Goal: Task Accomplishment & Management: Manage account settings

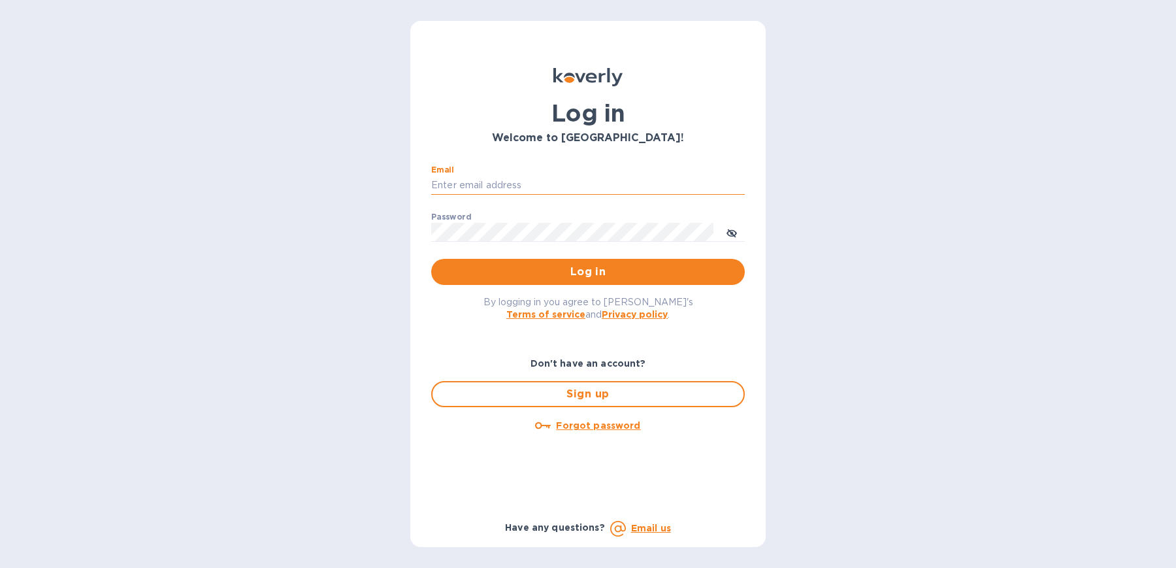
click at [585, 186] on input "Email" at bounding box center [588, 186] width 314 height 20
type input "[EMAIL_ADDRESS][DOMAIN_NAME]"
click at [581, 267] on span "Log in" at bounding box center [588, 272] width 293 height 16
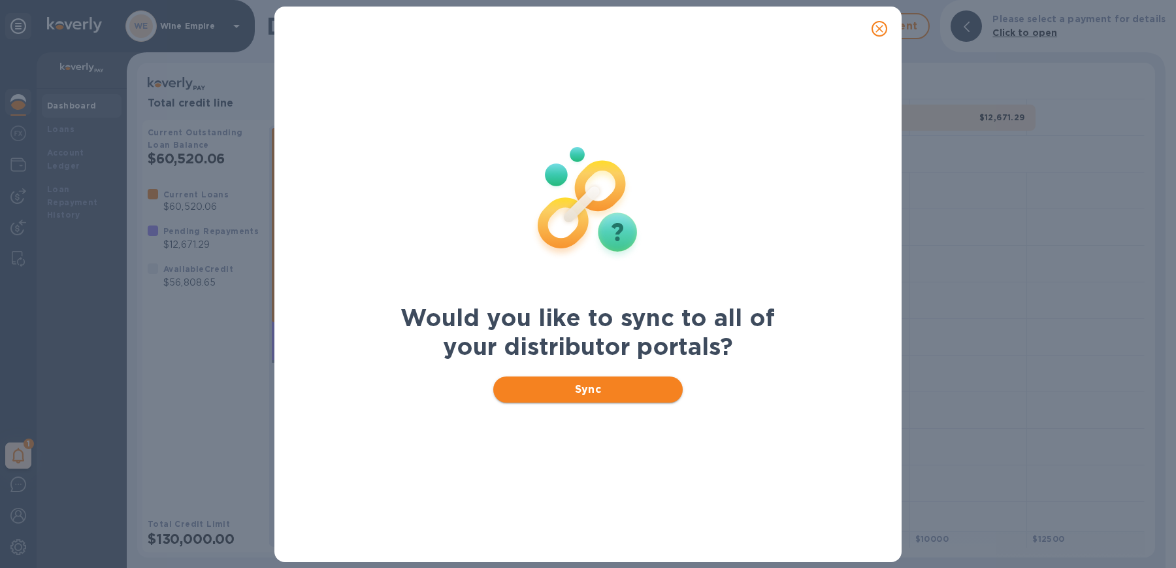
click at [579, 391] on span "Sync" at bounding box center [588, 389] width 169 height 16
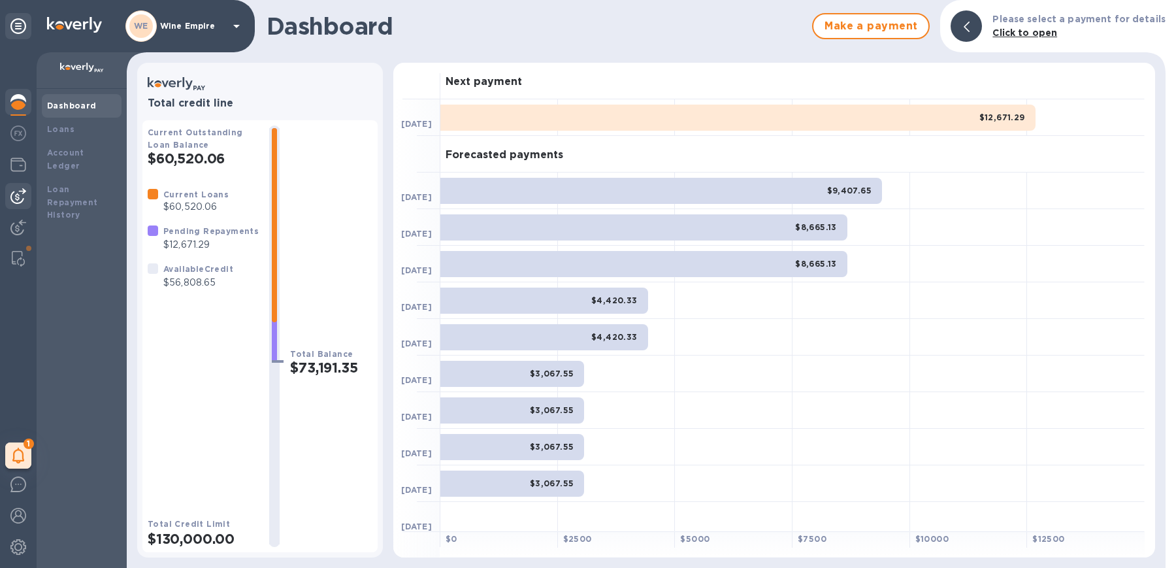
click at [28, 199] on div at bounding box center [18, 196] width 26 height 26
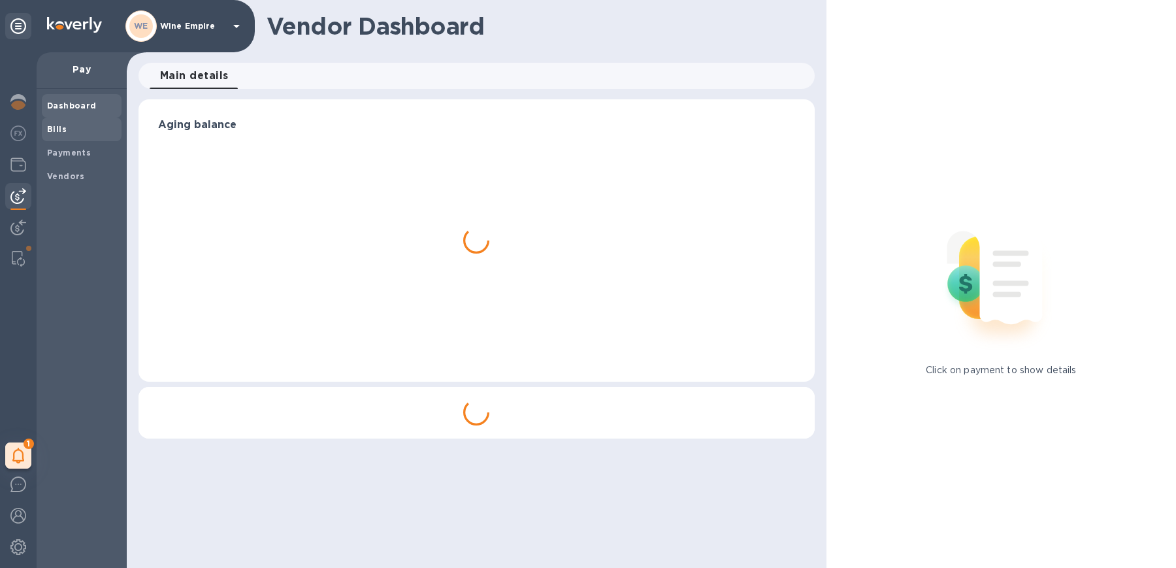
click at [59, 131] on b "Bills" at bounding box center [57, 129] width 20 height 10
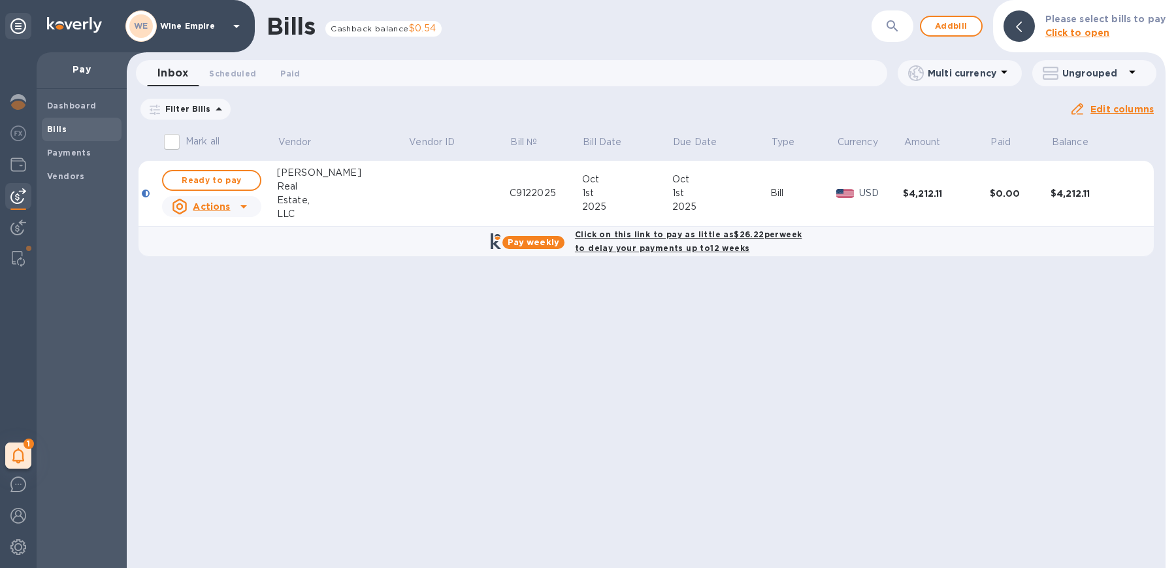
click at [76, 131] on span "Bills" at bounding box center [81, 129] width 69 height 13
click at [73, 110] on b "Dashboard" at bounding box center [72, 106] width 50 height 10
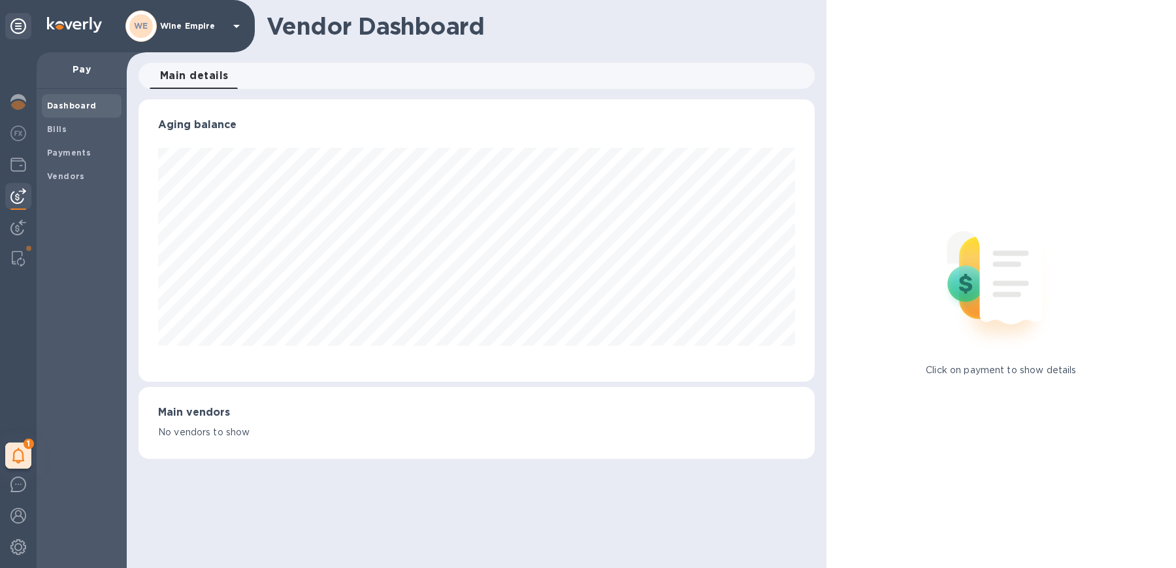
scroll to position [282, 671]
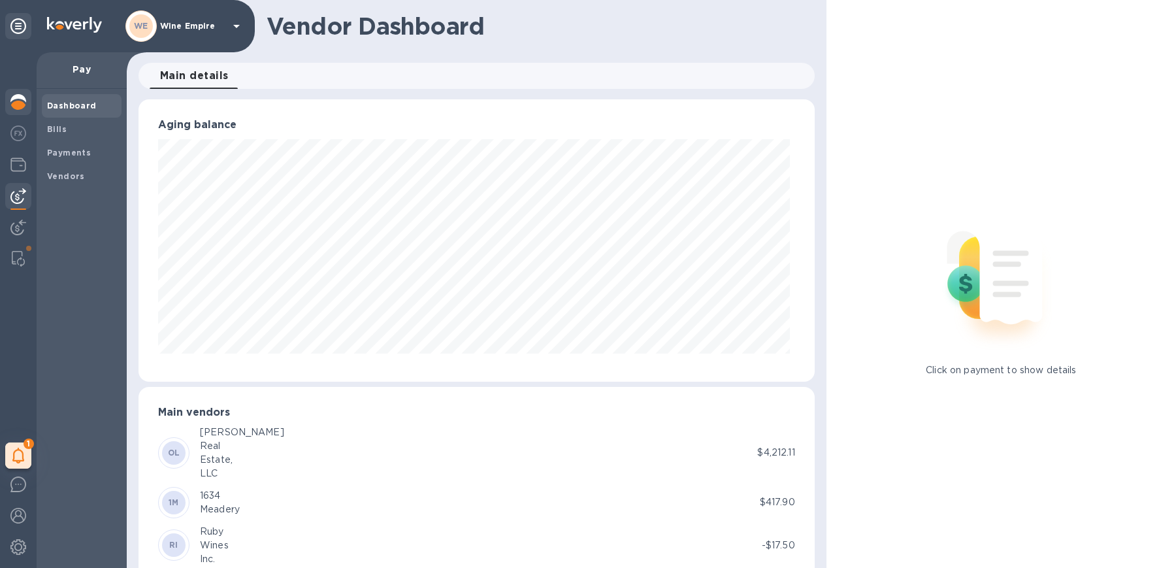
click at [19, 109] on img at bounding box center [18, 102] width 16 height 16
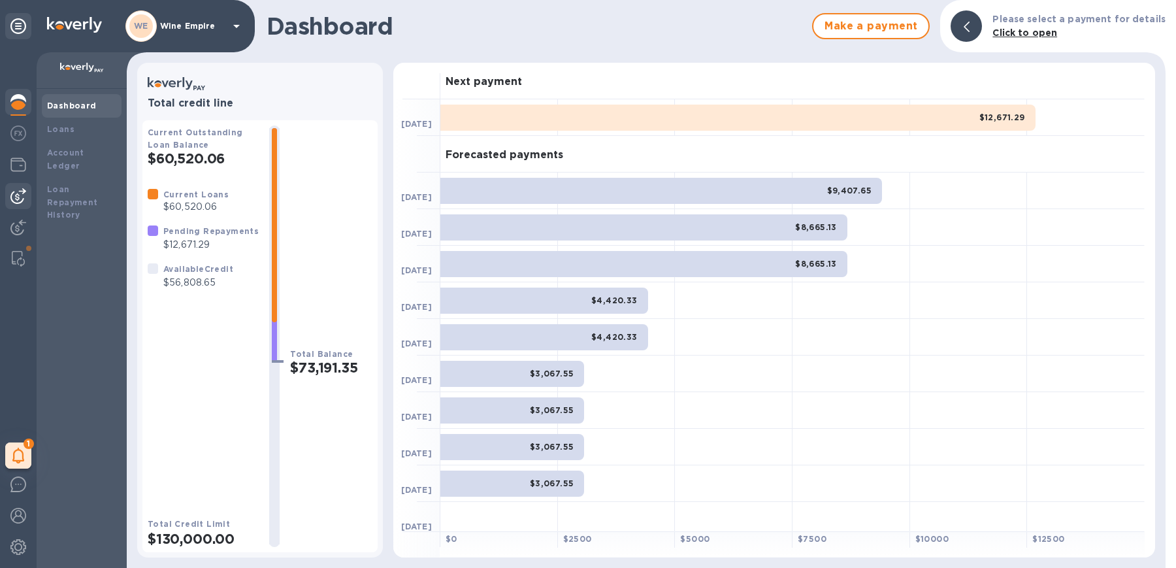
click at [26, 197] on div at bounding box center [18, 196] width 26 height 26
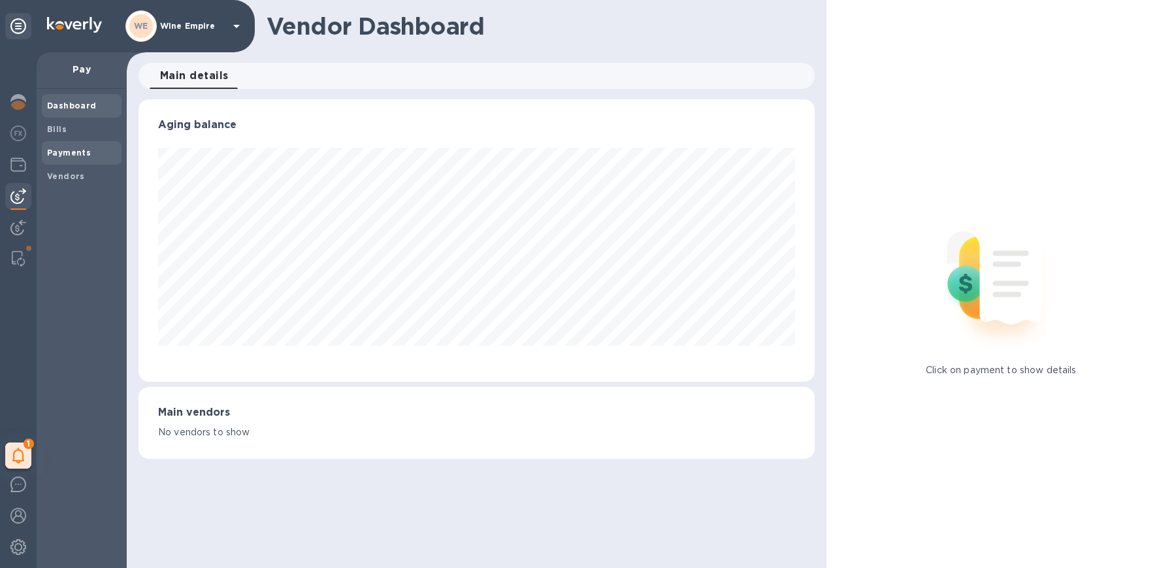
scroll to position [652964, 652576]
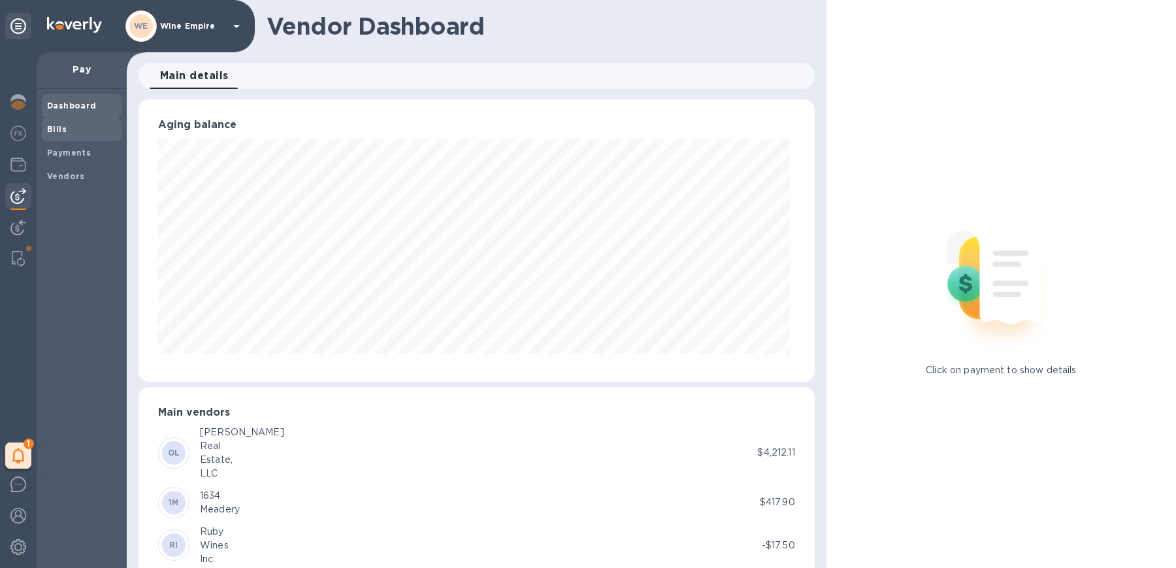
click at [82, 135] on span "Bills" at bounding box center [81, 129] width 69 height 13
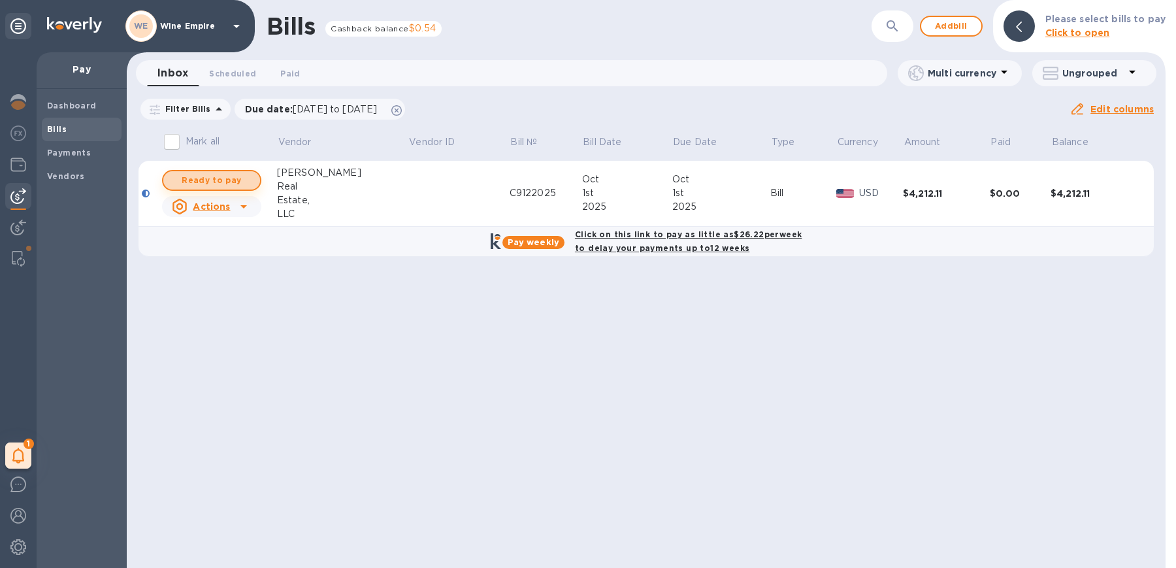
click at [238, 184] on span "Ready to pay" at bounding box center [212, 180] width 76 height 16
click at [232, 176] on span "Ready to pay" at bounding box center [212, 180] width 76 height 16
checkbox input "true"
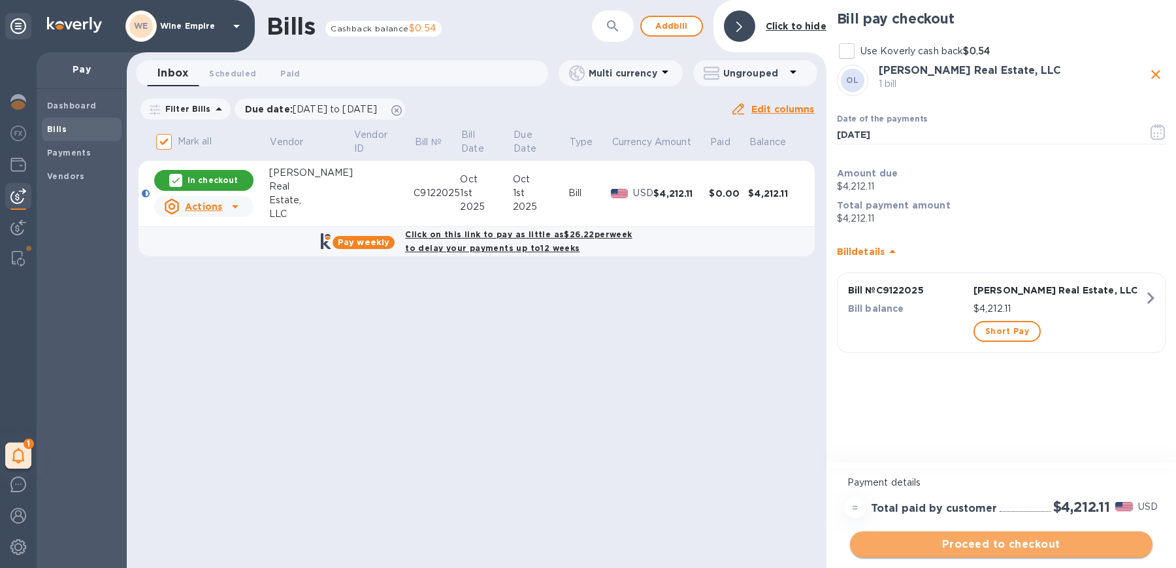
click at [990, 536] on button "Proceed to checkout" at bounding box center [1001, 544] width 302 height 26
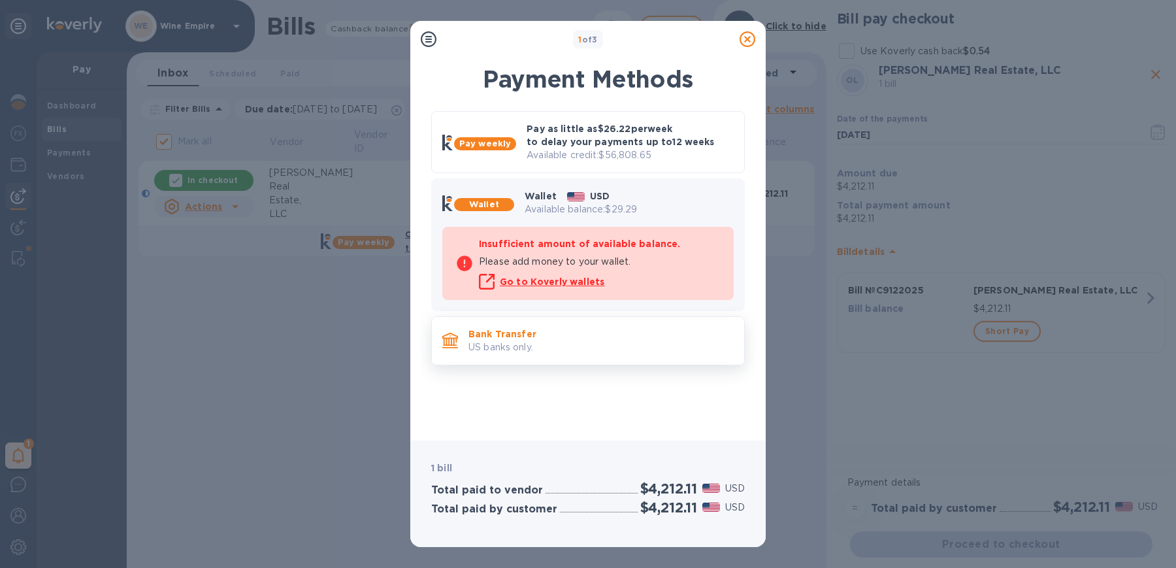
click at [633, 342] on p "US banks only." at bounding box center [600, 347] width 265 height 14
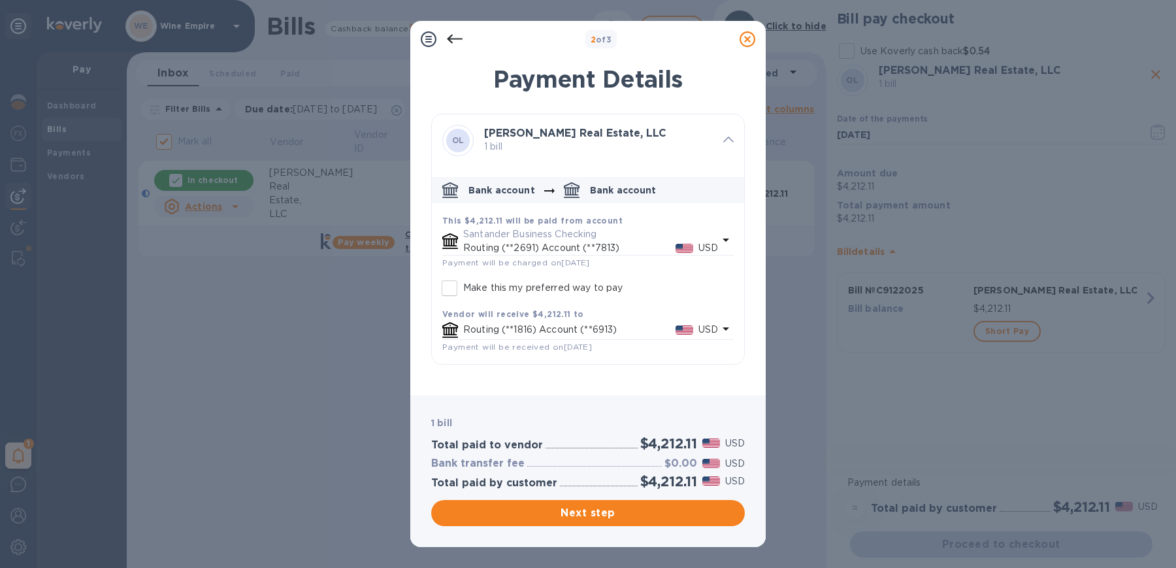
click at [448, 42] on icon at bounding box center [455, 39] width 16 height 16
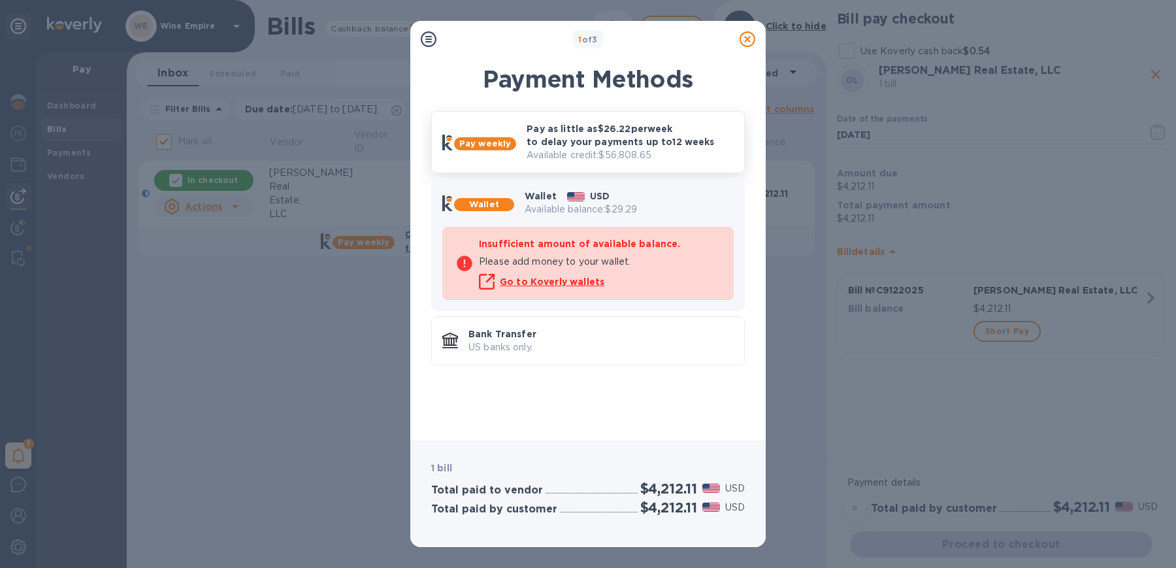
click at [551, 139] on p "Pay as little as $26.22 per week to delay your payments up to 12 weeks" at bounding box center [630, 135] width 207 height 26
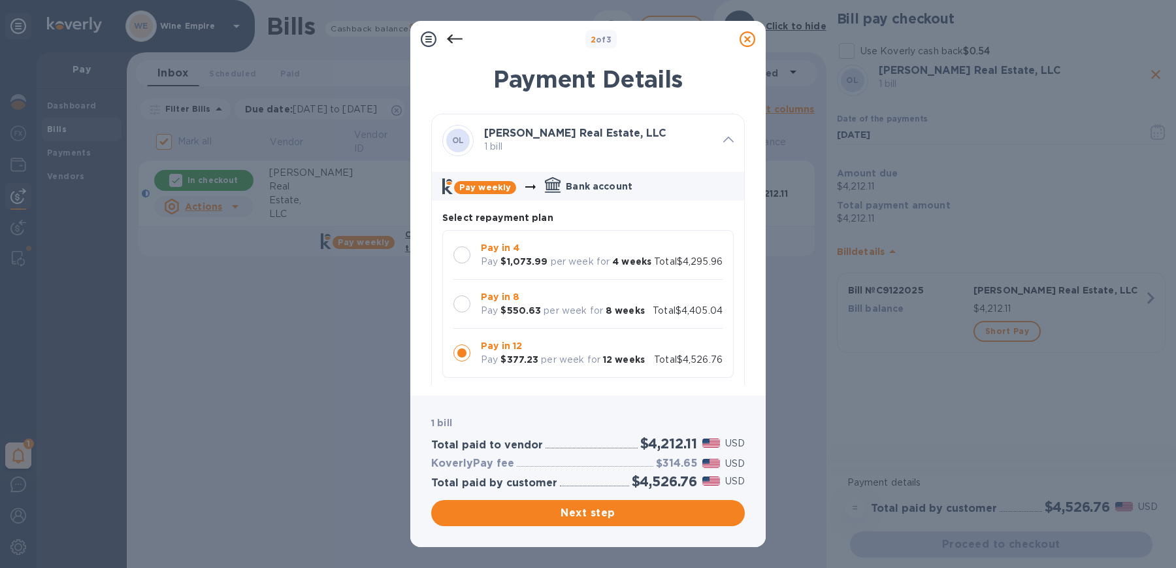
click at [465, 300] on div at bounding box center [461, 303] width 17 height 17
click at [599, 510] on span "Next step" at bounding box center [588, 513] width 293 height 16
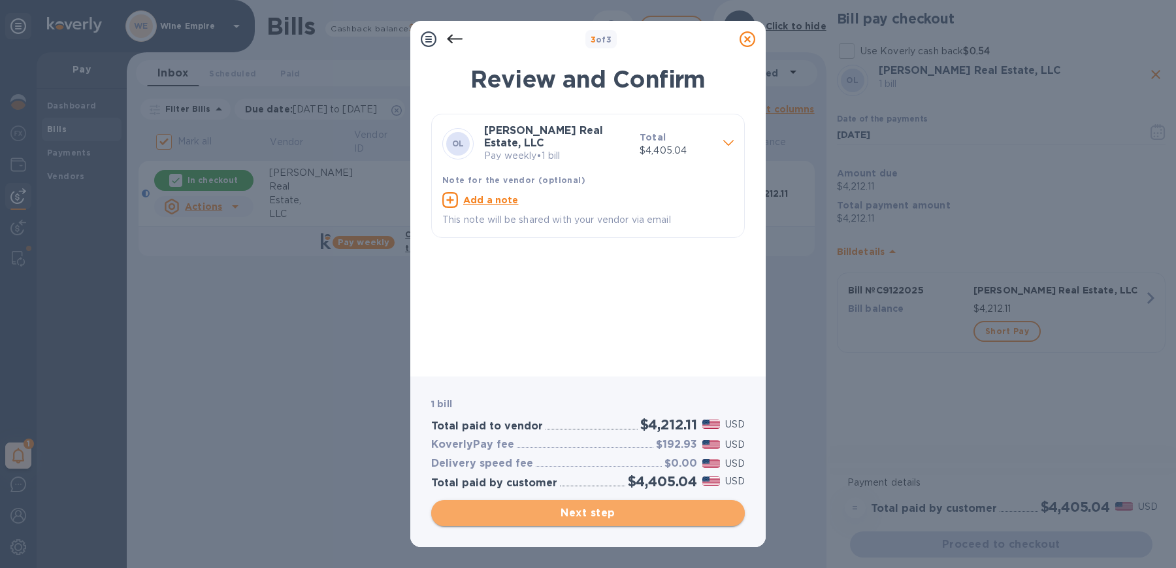
click at [600, 510] on span "Next step" at bounding box center [588, 513] width 293 height 16
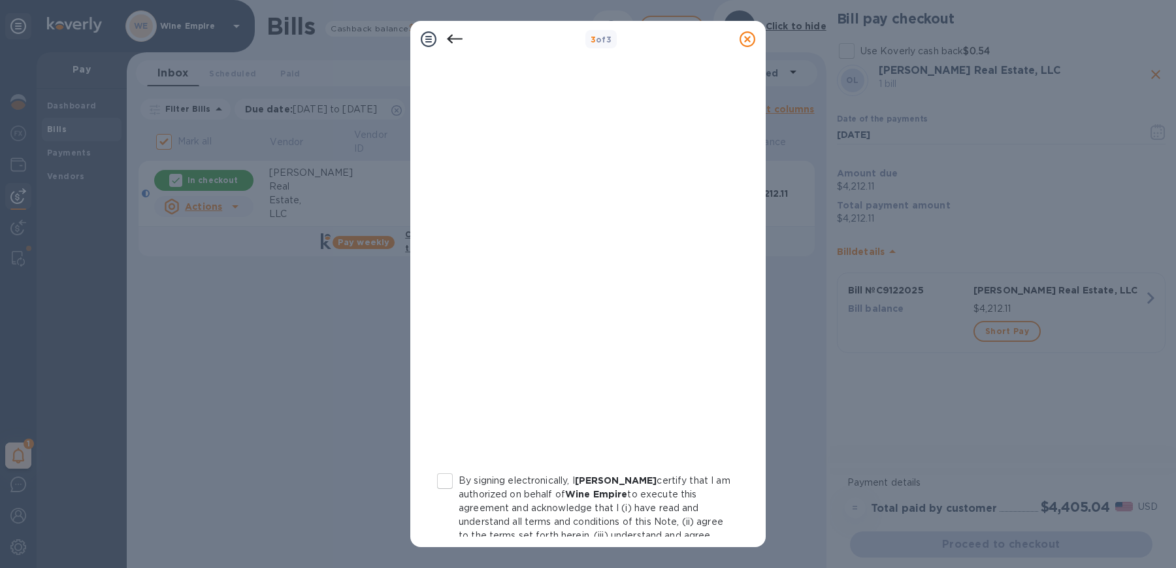
scroll to position [162, 0]
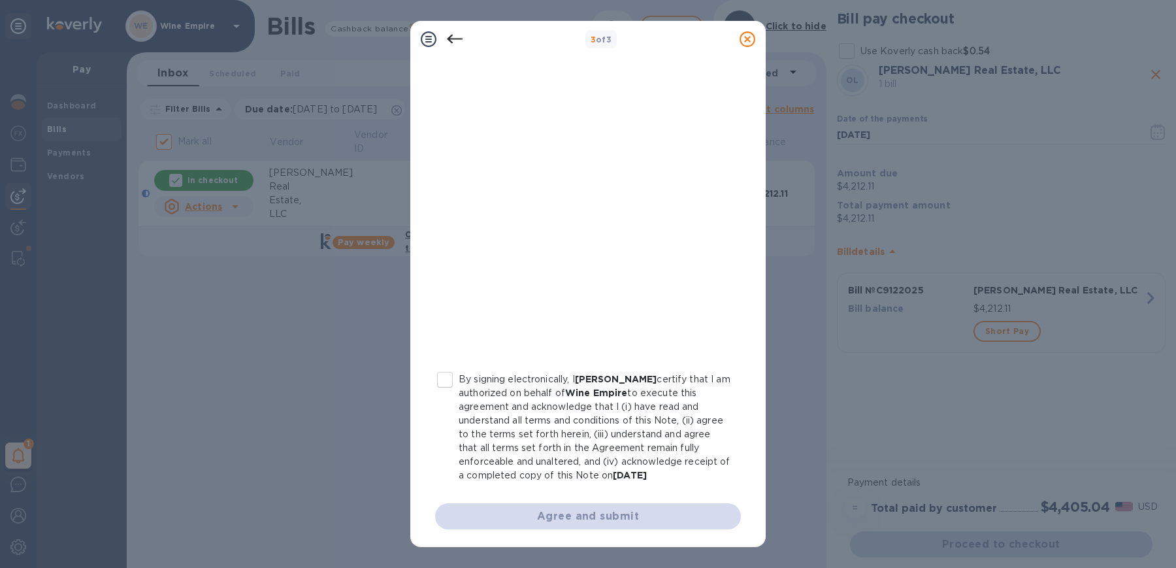
click at [449, 380] on input "By signing electronically, I [PERSON_NAME] certify that I am authorized on beha…" at bounding box center [444, 379] width 27 height 27
checkbox input "true"
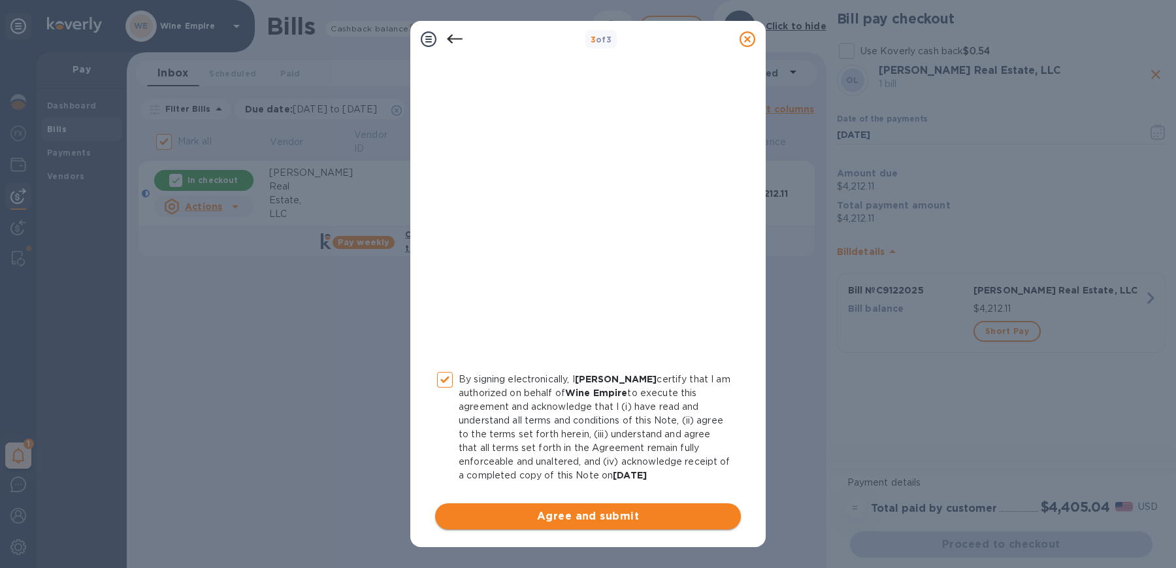
click at [542, 508] on span "Agree and submit" at bounding box center [588, 516] width 285 height 16
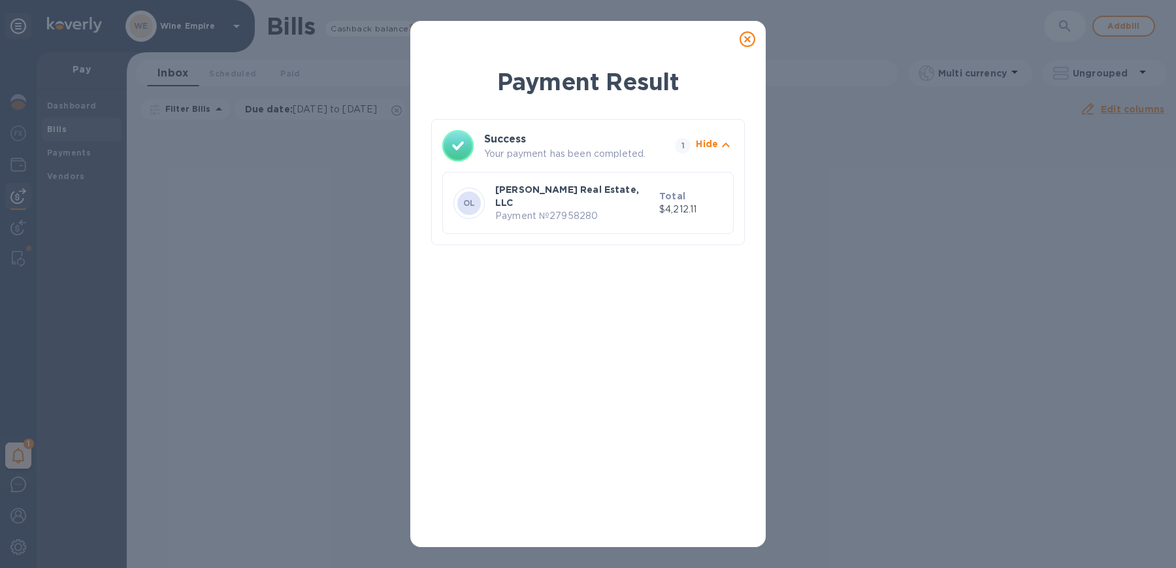
click at [751, 41] on icon at bounding box center [747, 39] width 16 height 16
